Goal: Information Seeking & Learning: Learn about a topic

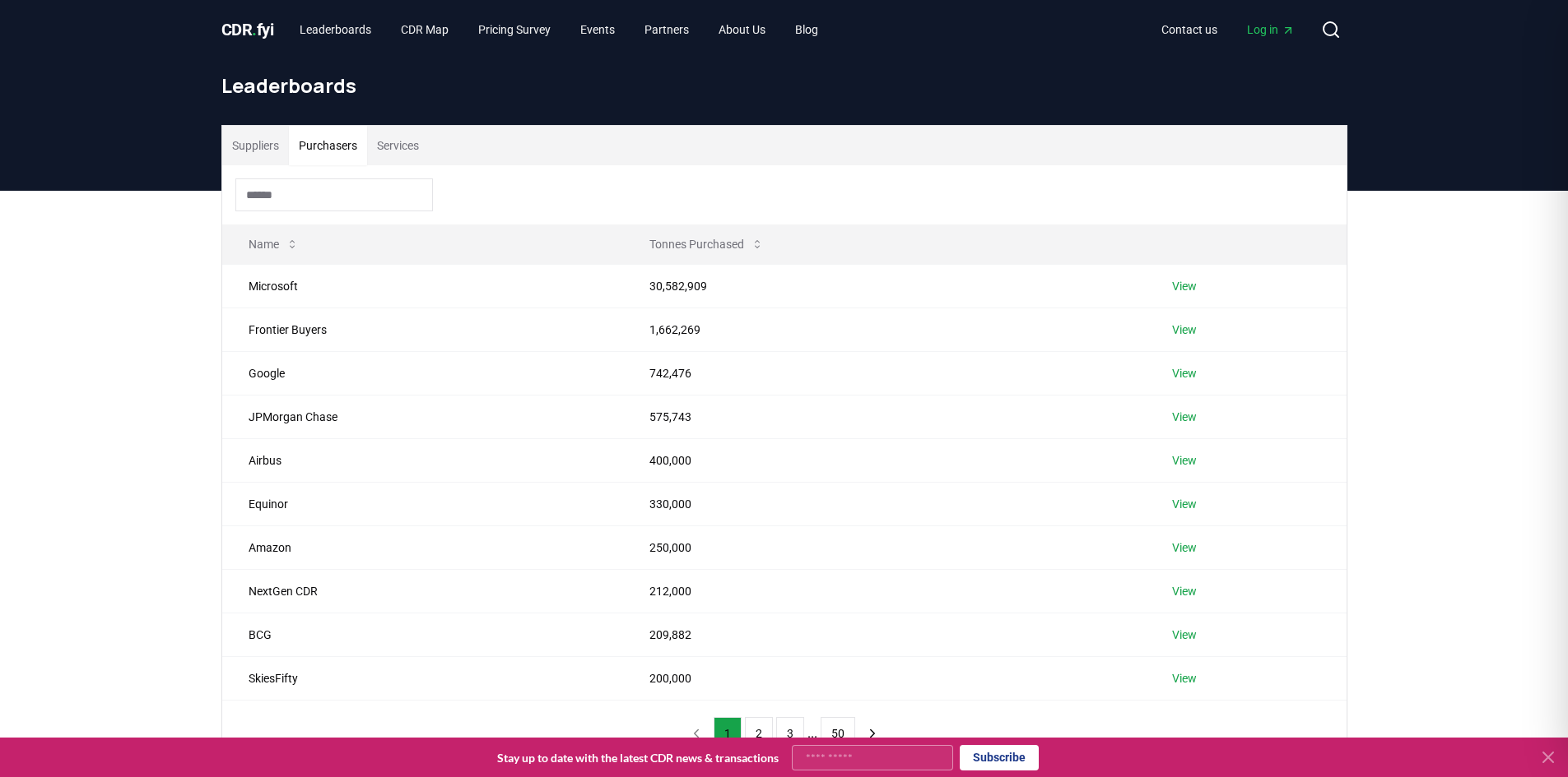
click at [340, 146] on button "Purchasers" at bounding box center [327, 145] width 78 height 39
click at [257, 149] on button "Suppliers" at bounding box center [255, 145] width 67 height 39
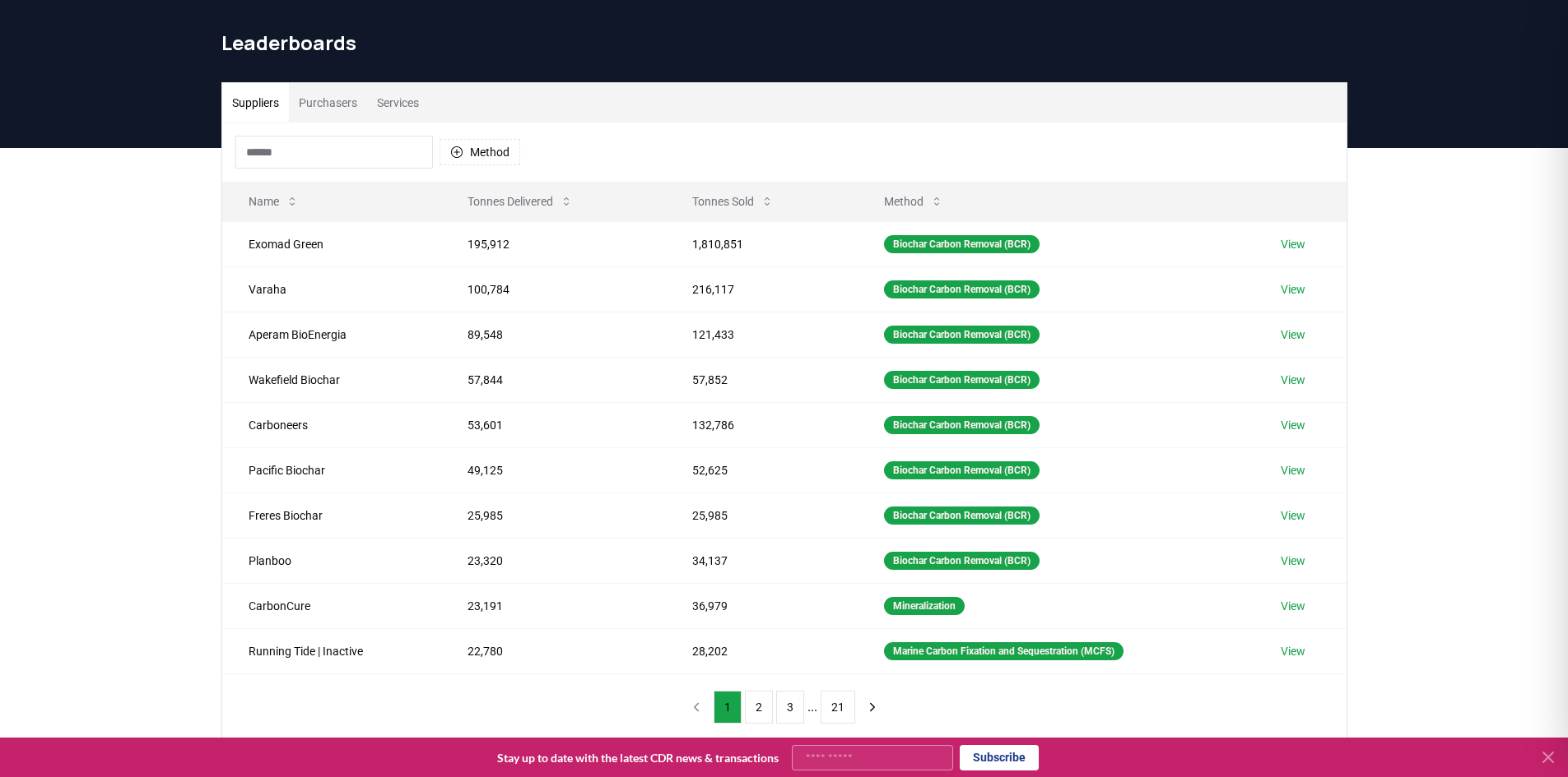
scroll to position [82, 0]
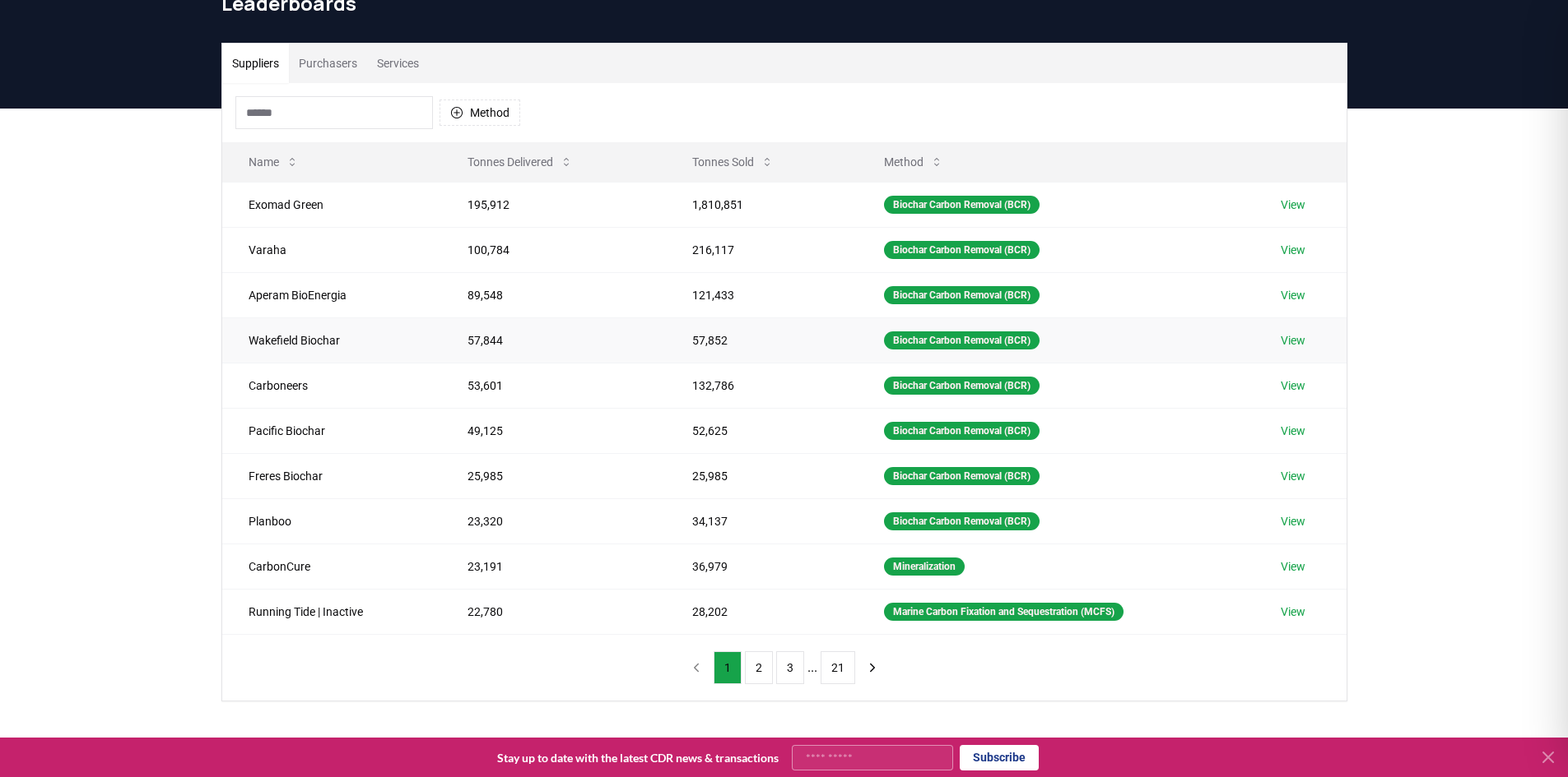
click at [1300, 337] on link "View" at bounding box center [1292, 340] width 25 height 17
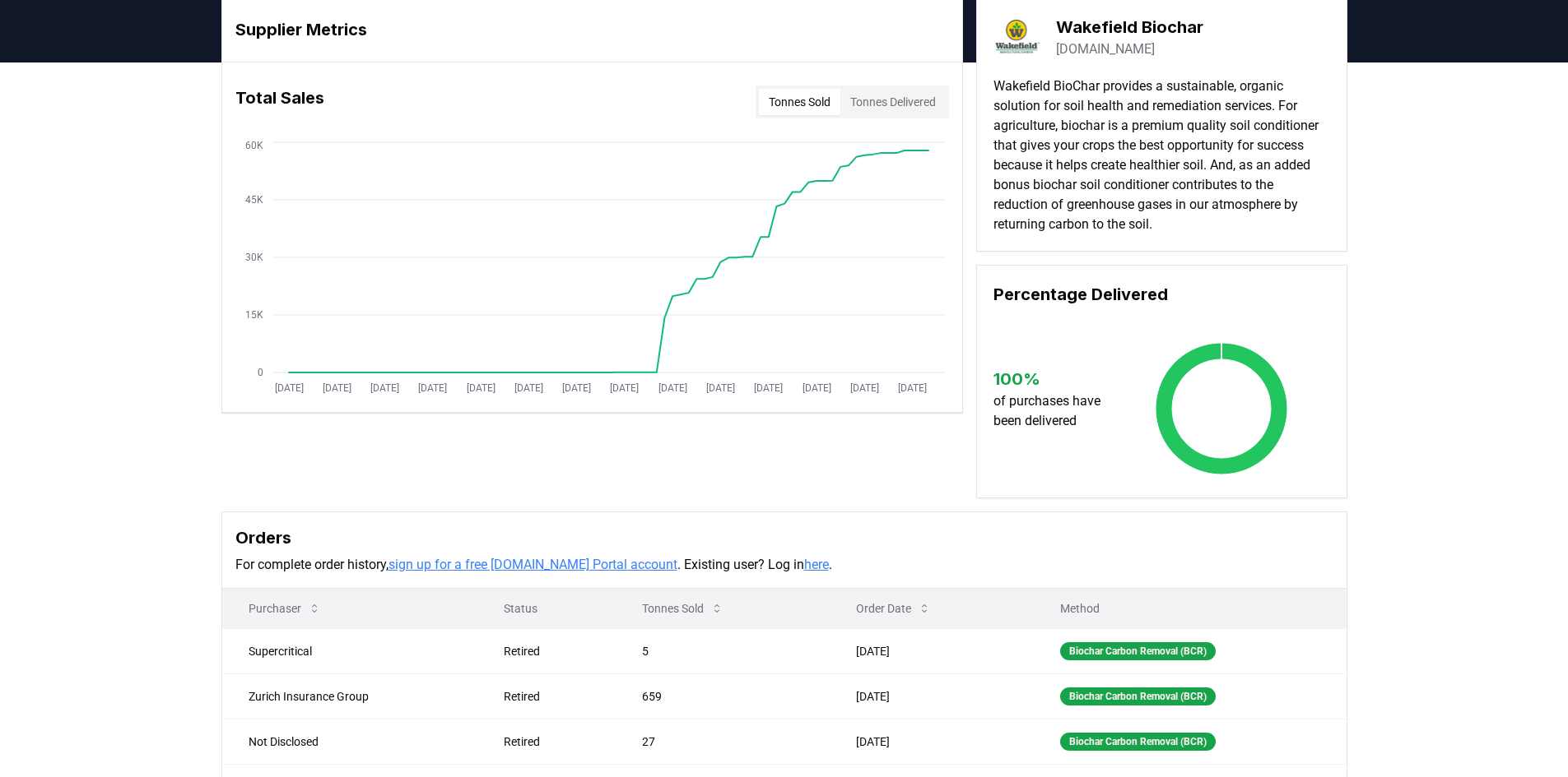
scroll to position [165, 0]
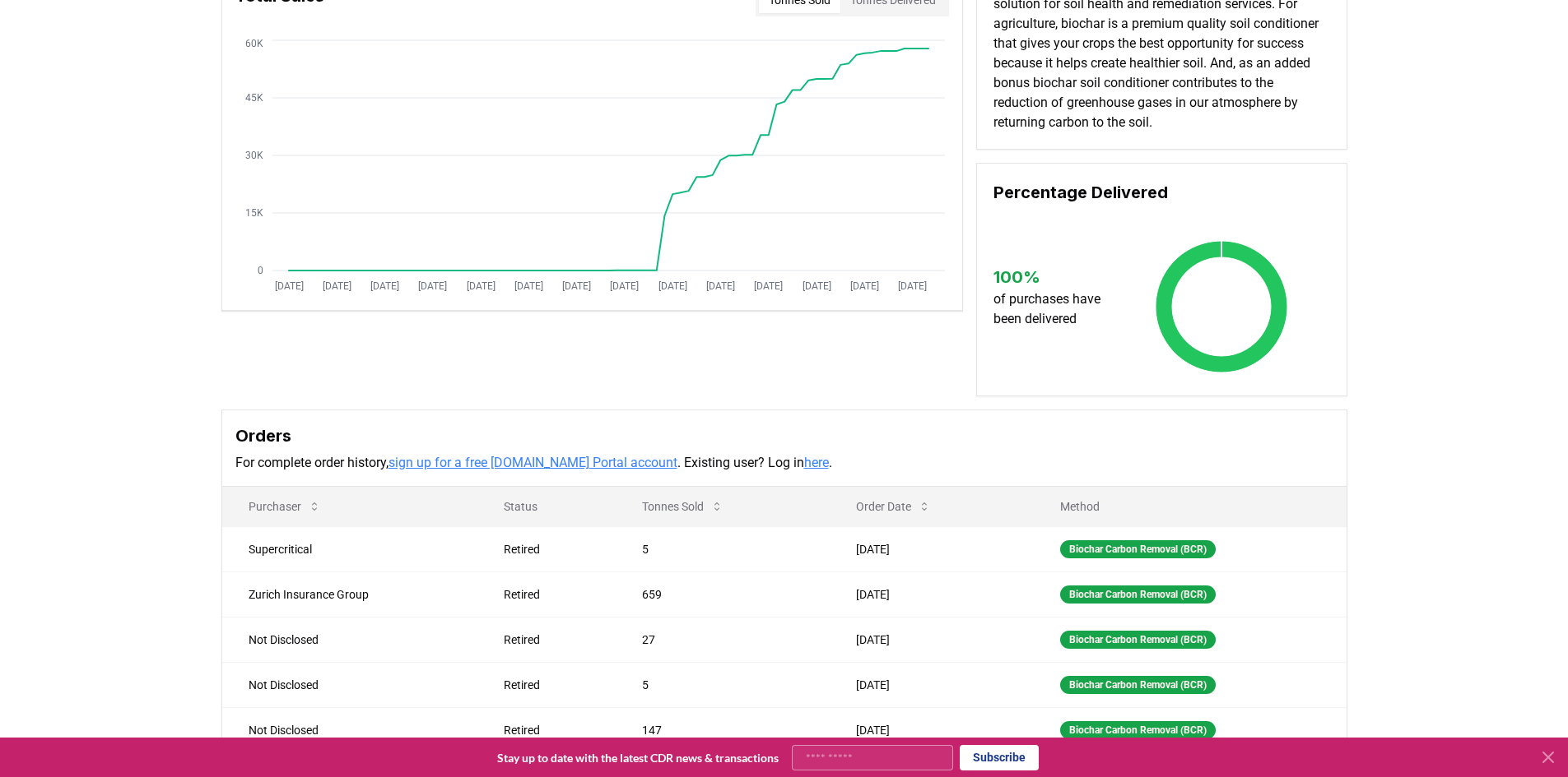
click at [600, 460] on link "sign up for a free [DOMAIN_NAME] Portal account" at bounding box center [533, 463] width 289 height 16
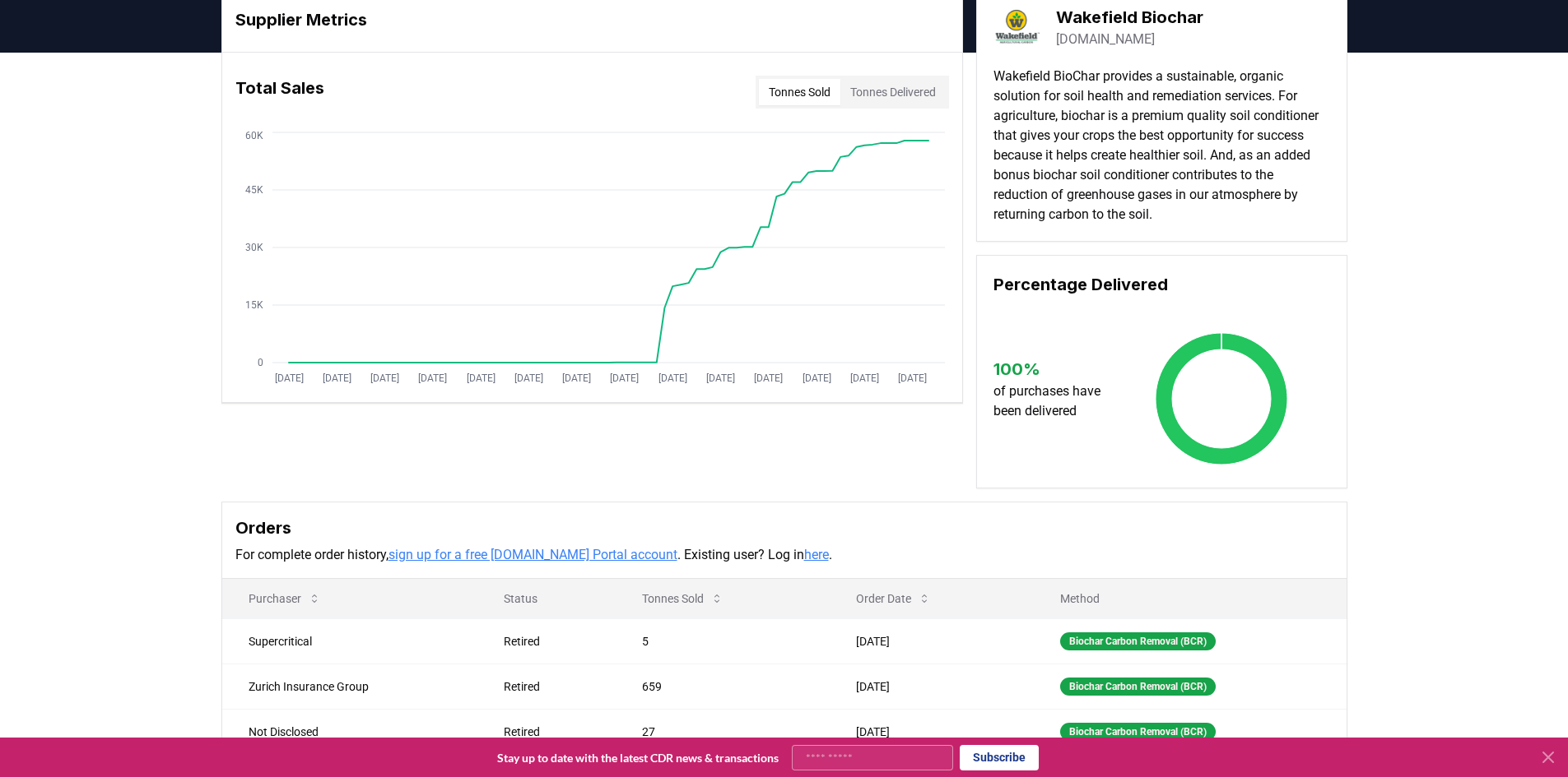
scroll to position [0, 0]
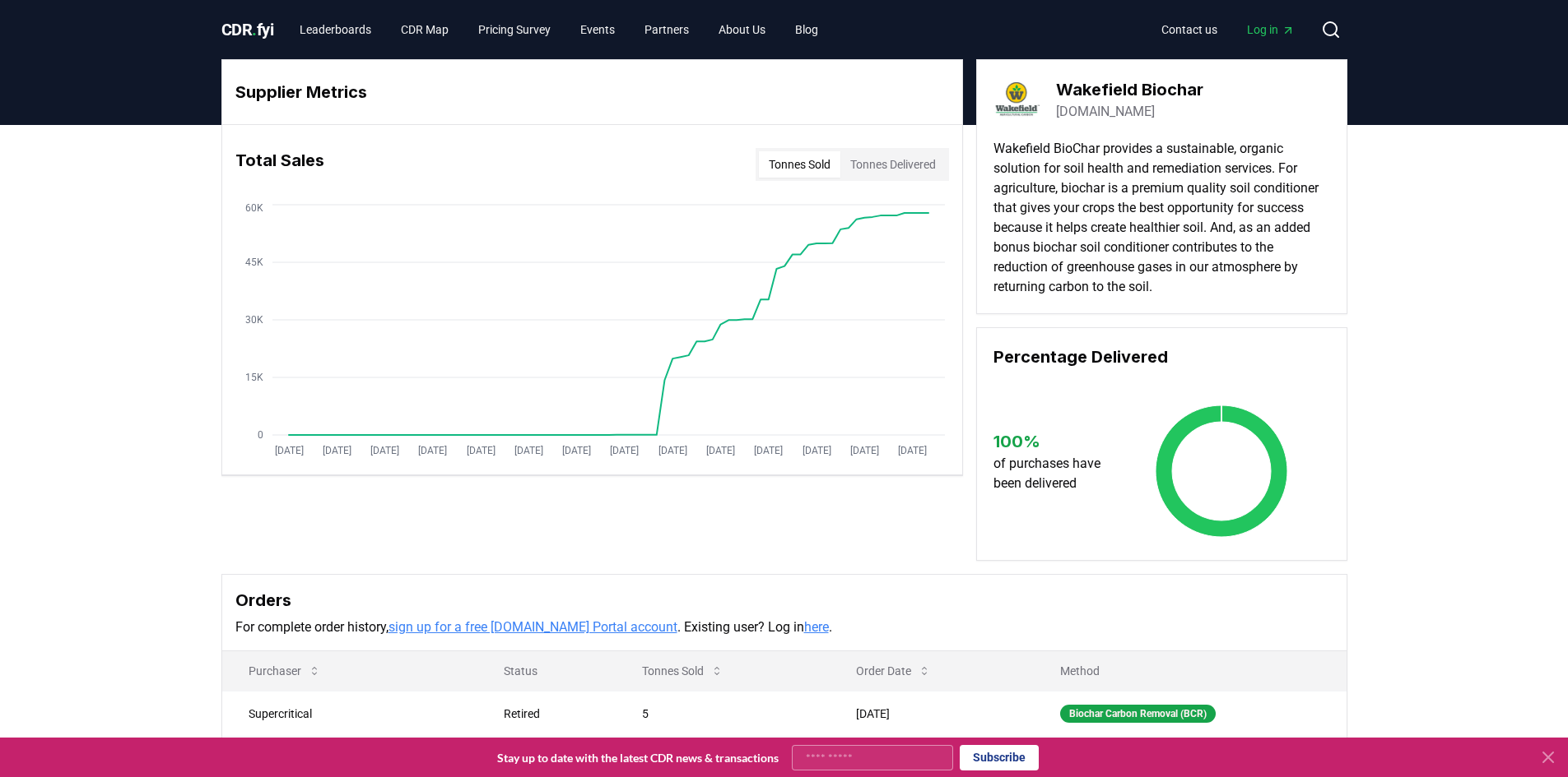
drag, startPoint x: 1057, startPoint y: 84, endPoint x: 1201, endPoint y: 106, distance: 145.7
click at [1204, 106] on div "Wakefield Biochar [DOMAIN_NAME]" at bounding box center [1162, 99] width 337 height 46
click at [1150, 108] on link "[DOMAIN_NAME]" at bounding box center [1105, 111] width 99 height 20
click at [333, 32] on link "Leaderboards" at bounding box center [335, 30] width 98 height 30
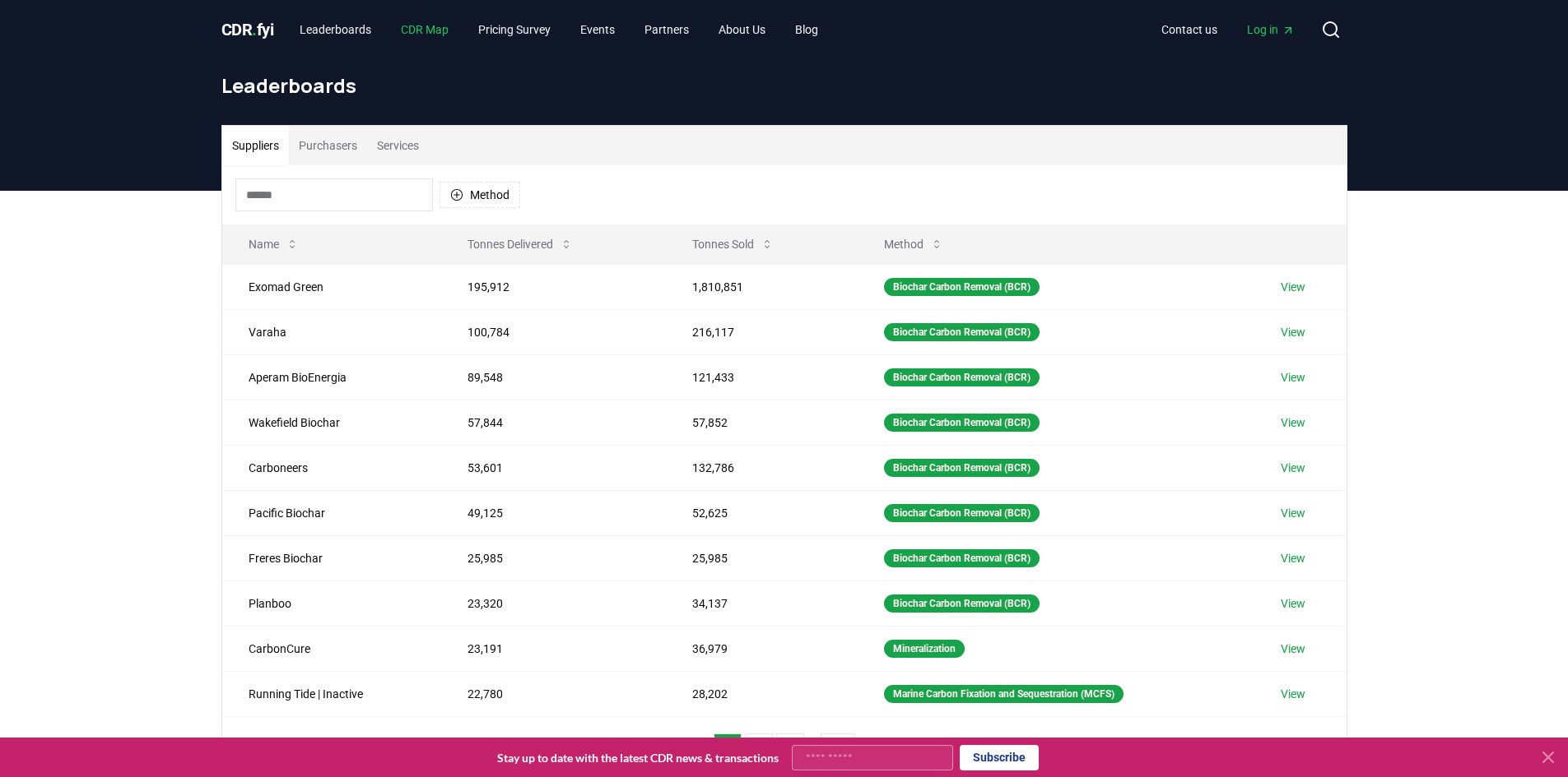
click at [437, 34] on link "CDR Map" at bounding box center [425, 30] width 74 height 30
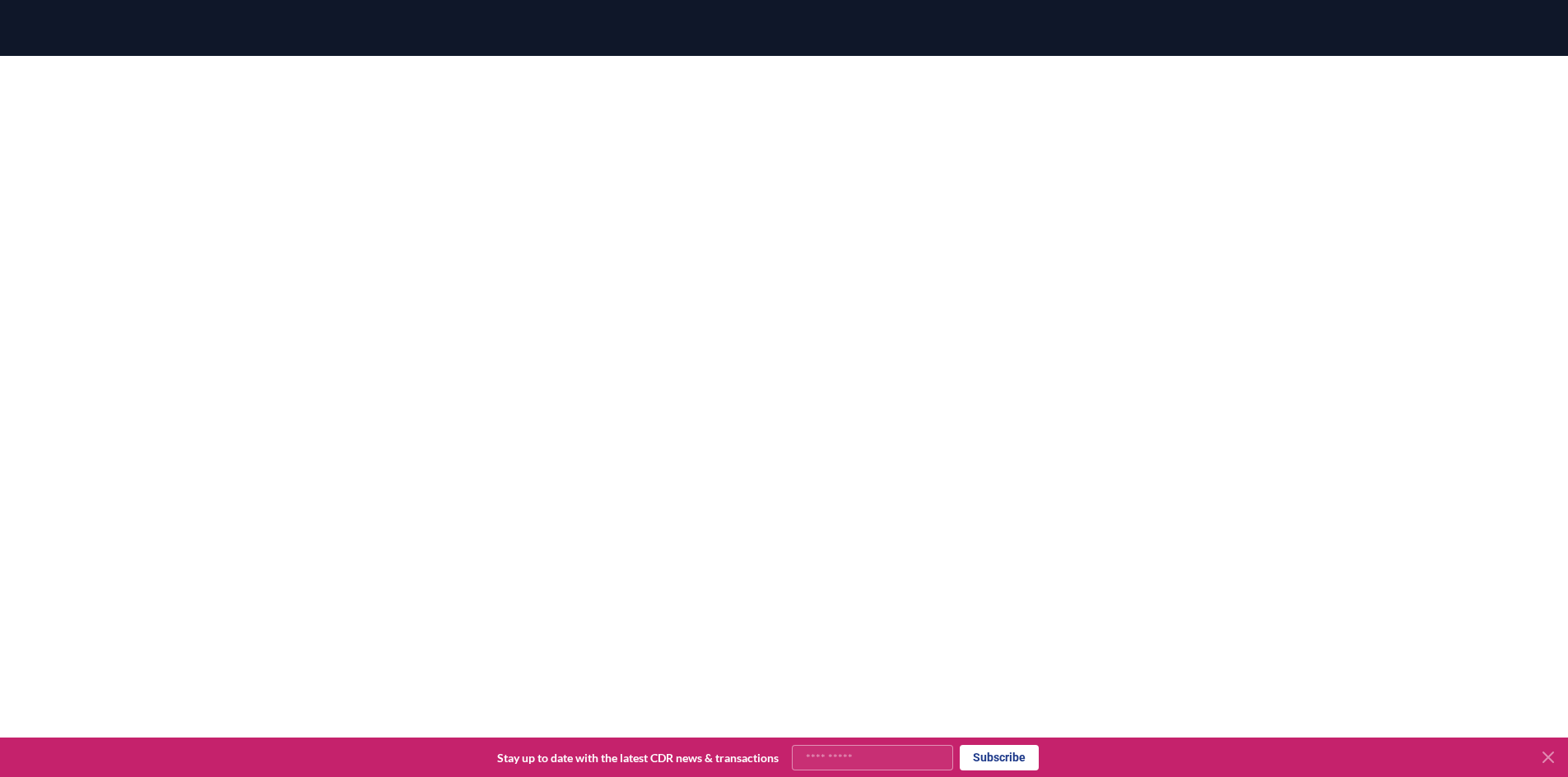
scroll to position [154, 0]
